Goal: Transaction & Acquisition: Purchase product/service

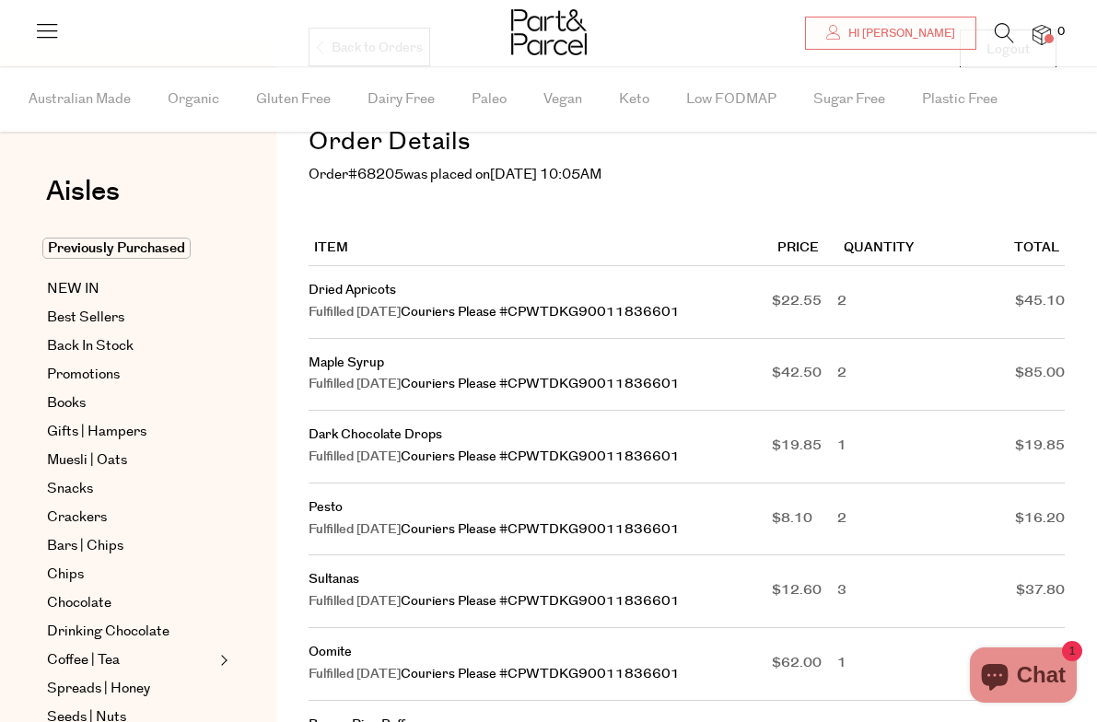
scroll to position [199, 0]
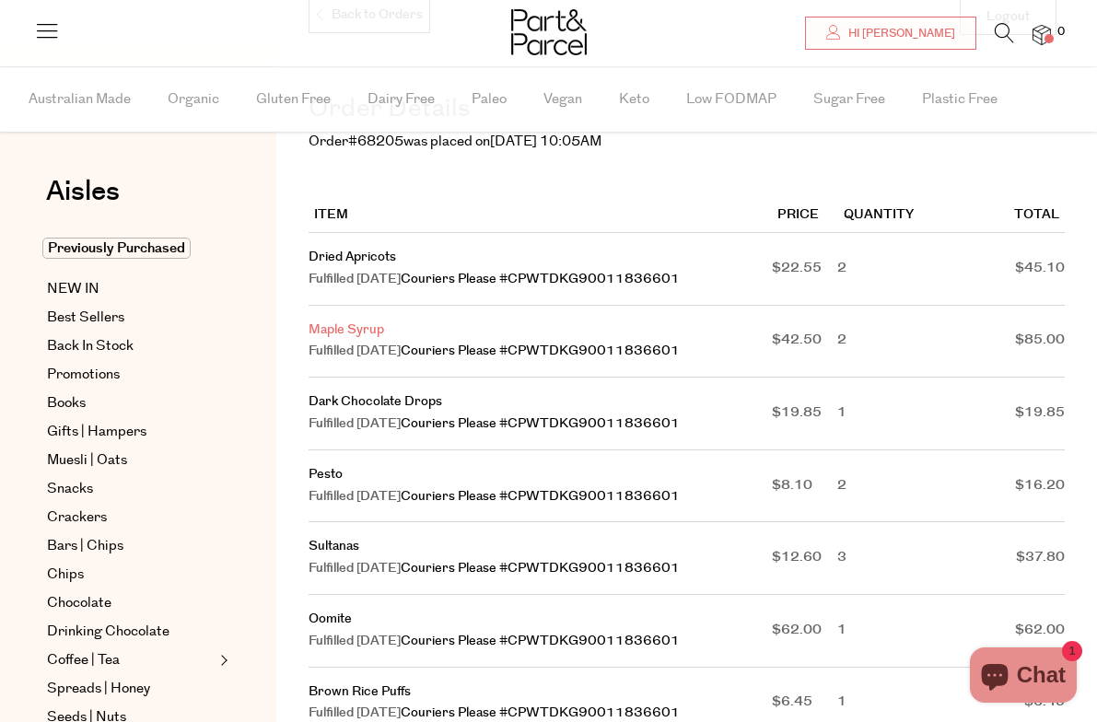
click at [359, 326] on link "Maple Syrup" at bounding box center [347, 330] width 76 height 18
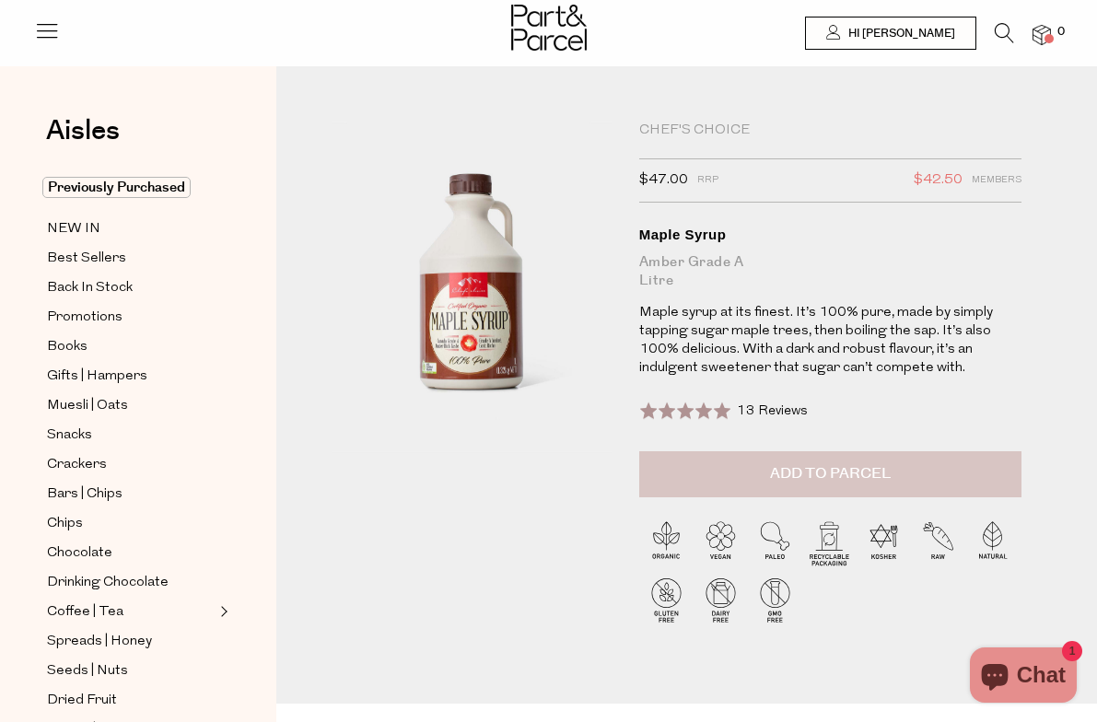
click at [807, 482] on span "Add to Parcel" at bounding box center [830, 473] width 121 height 21
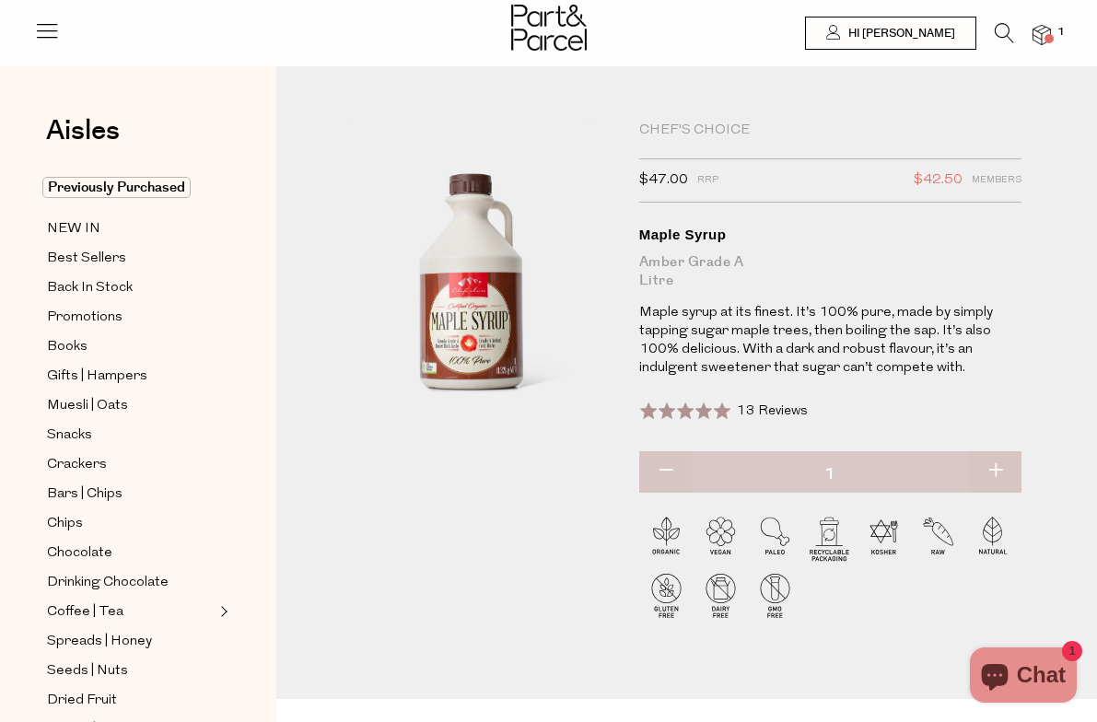
click at [1000, 474] on button "button" at bounding box center [995, 472] width 53 height 41
type input "2"
click at [1045, 34] on img at bounding box center [1042, 35] width 18 height 21
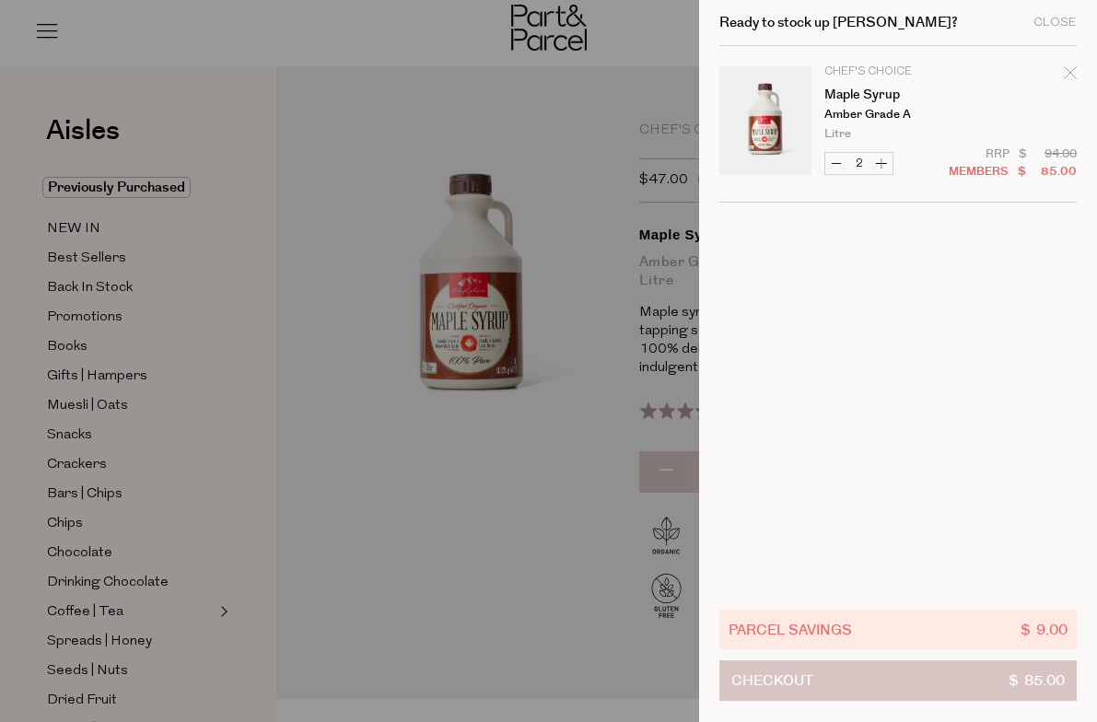
click at [870, 685] on button "Checkout $ 85.00" at bounding box center [899, 681] width 358 height 41
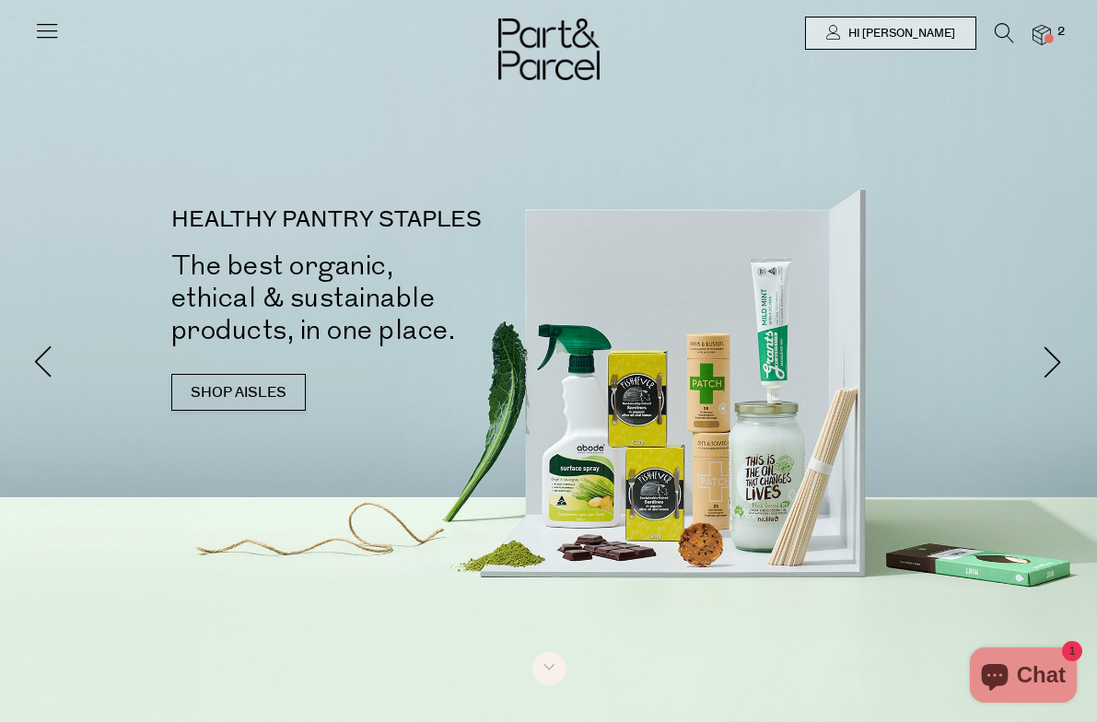
click at [40, 26] on icon at bounding box center [47, 31] width 26 height 26
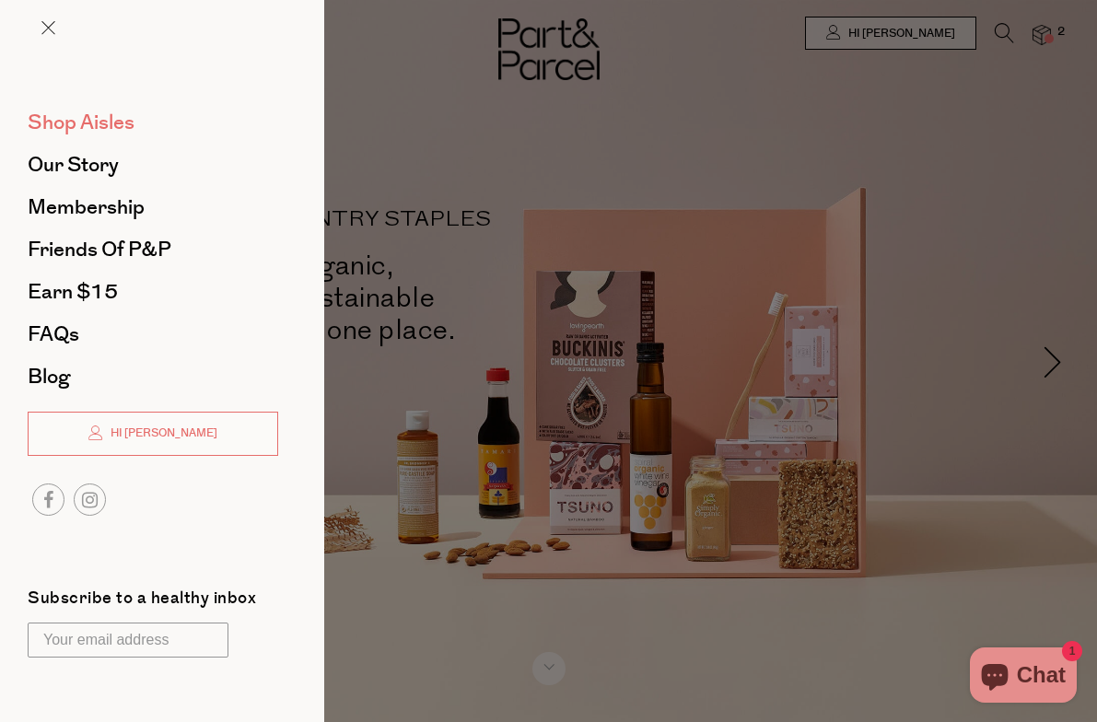
click at [104, 124] on span "Shop Aisles" at bounding box center [81, 122] width 107 height 29
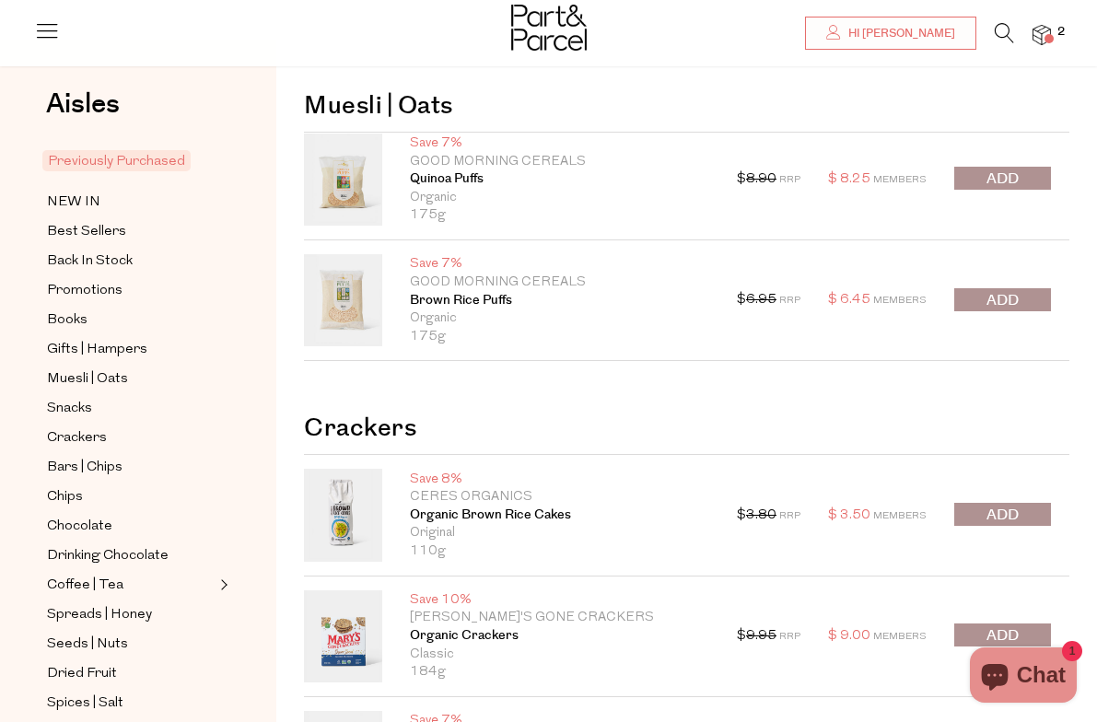
scroll to position [54, 0]
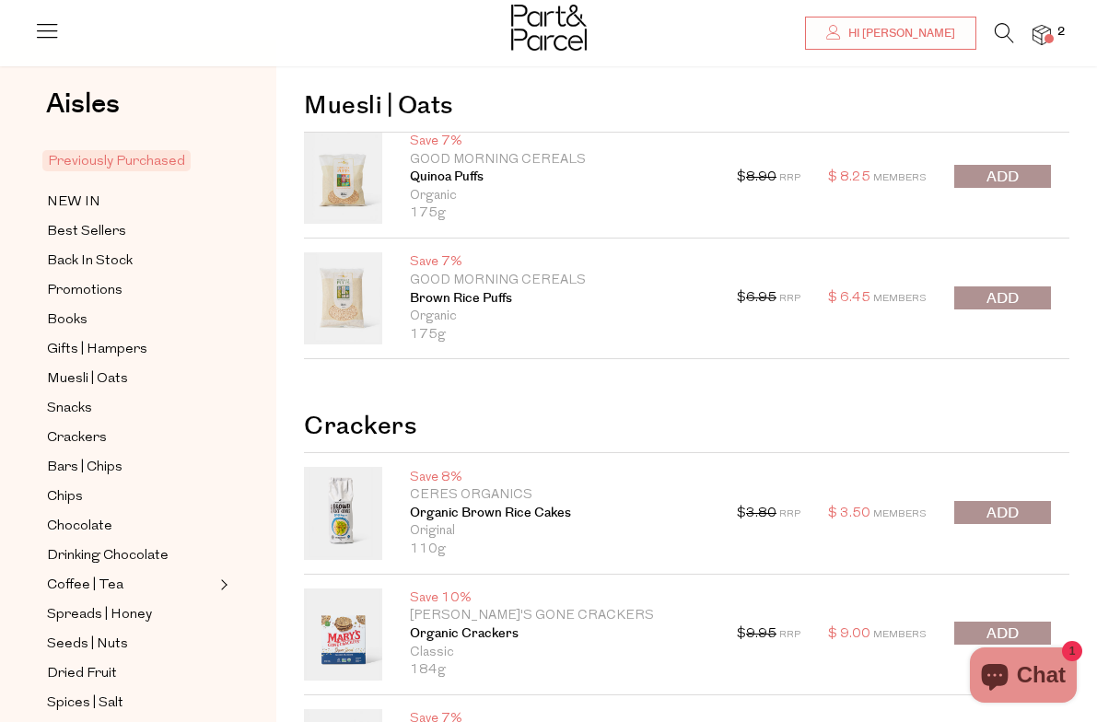
click at [996, 186] on span "submit" at bounding box center [1003, 177] width 32 height 21
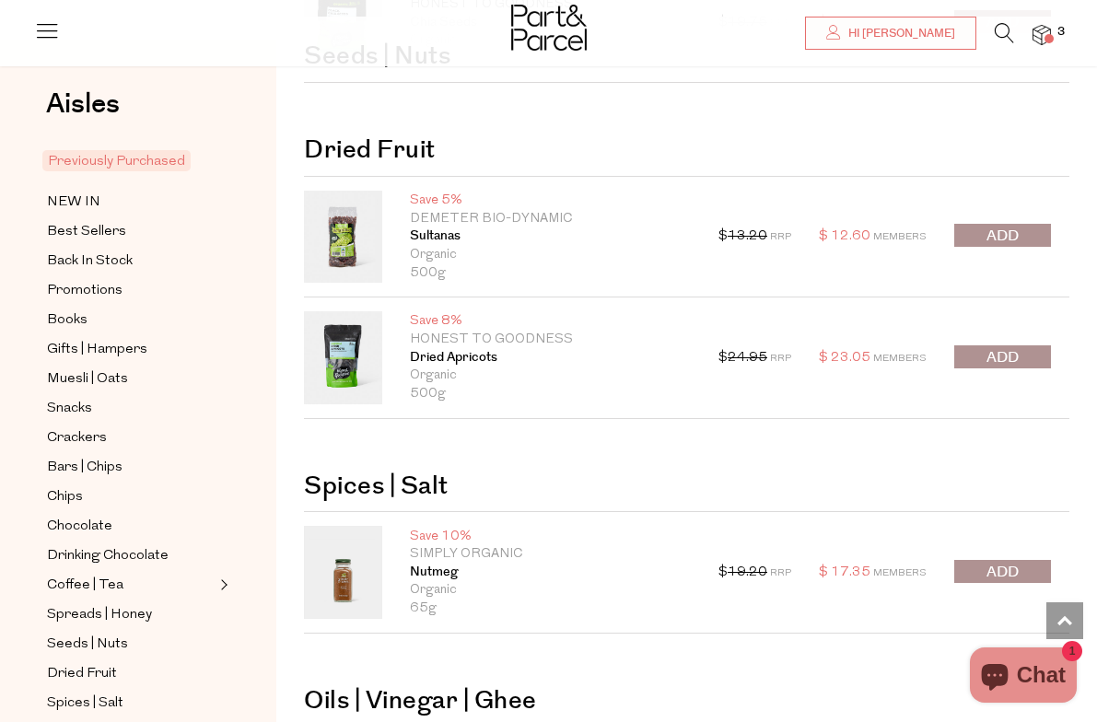
scroll to position [1582, 0]
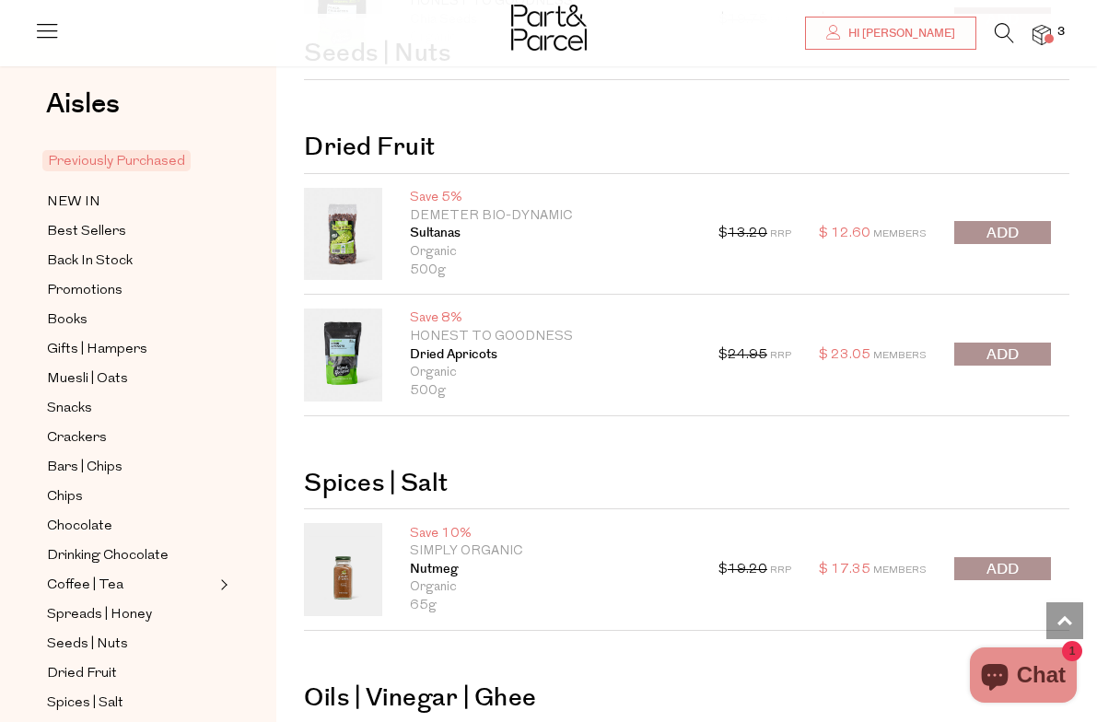
click at [1004, 346] on span "submit" at bounding box center [1003, 355] width 32 height 21
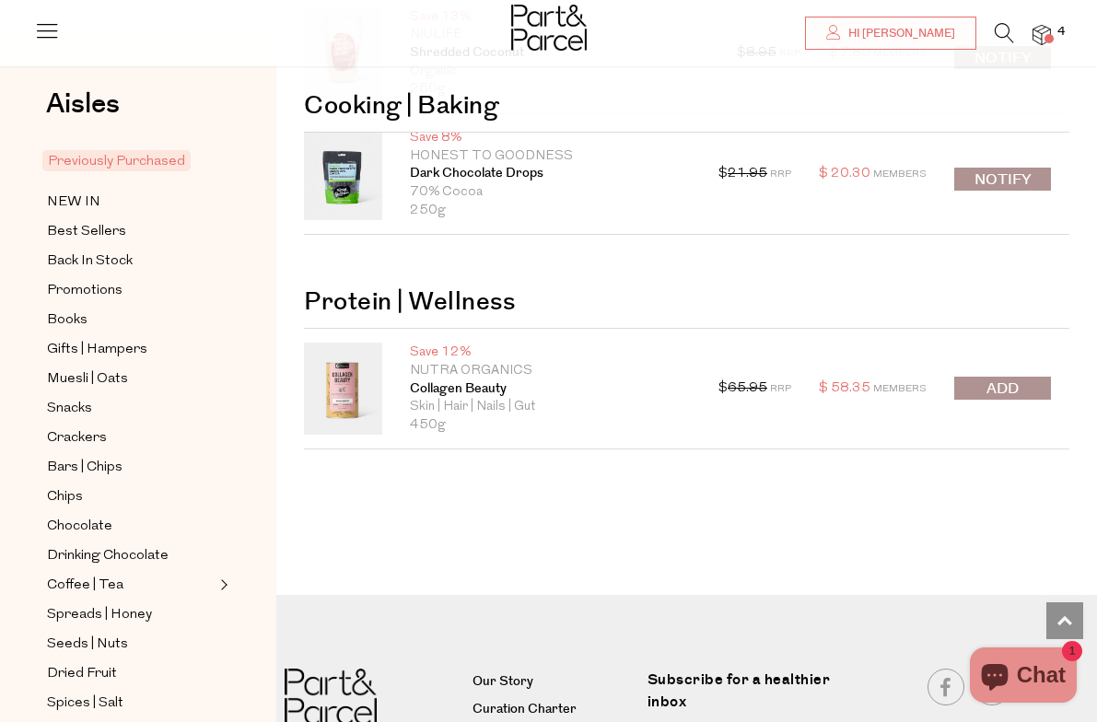
scroll to position [6303, 0]
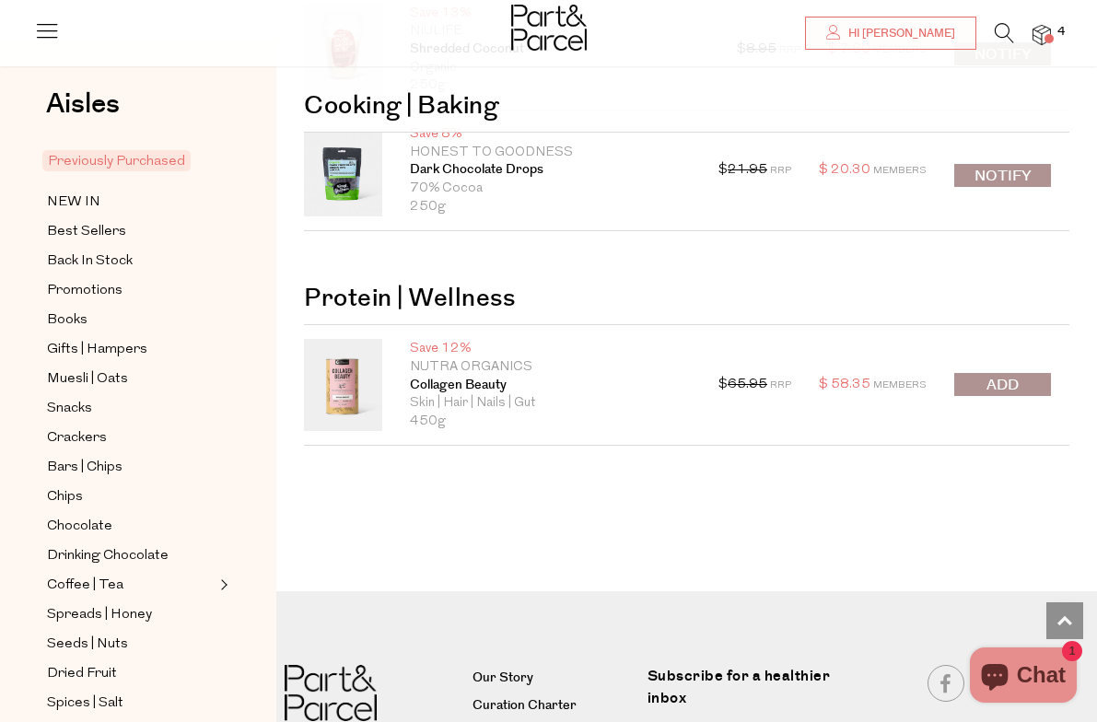
click at [1043, 34] on img at bounding box center [1042, 35] width 18 height 21
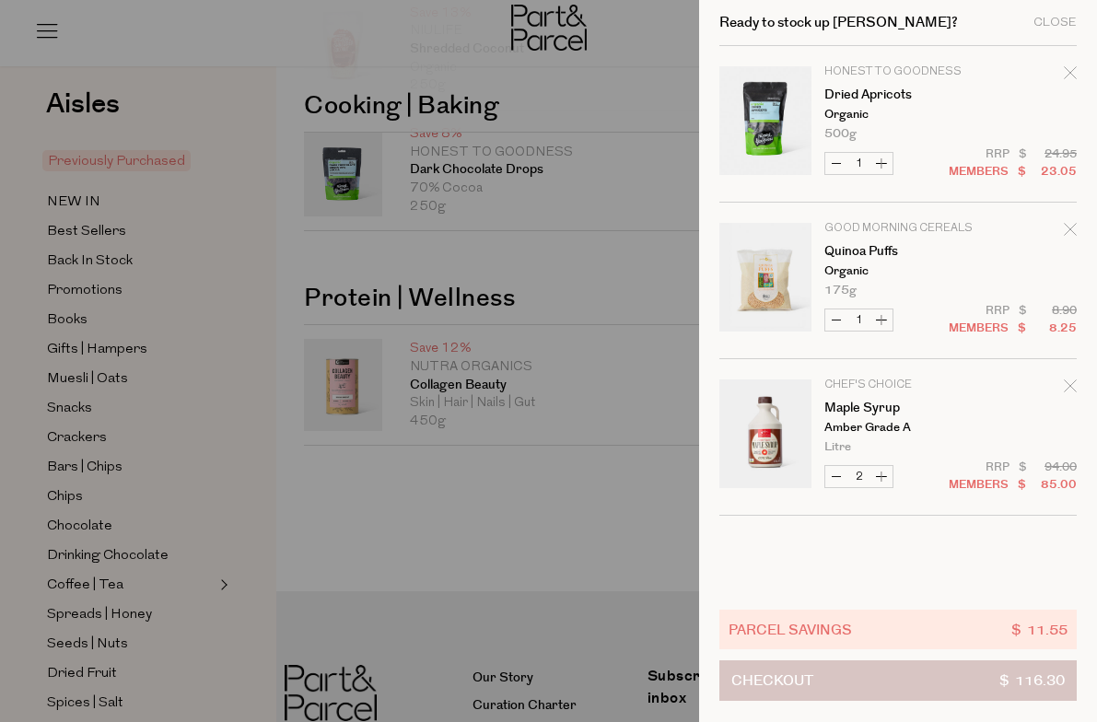
click at [804, 682] on span "Checkout" at bounding box center [773, 681] width 82 height 39
